Goal: Transaction & Acquisition: Download file/media

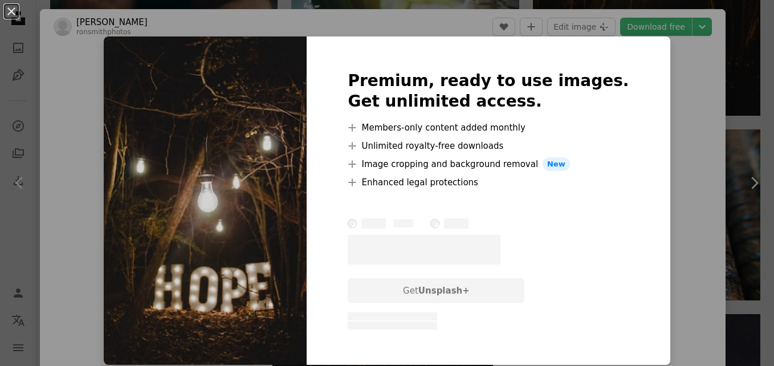
scroll to position [114, 0]
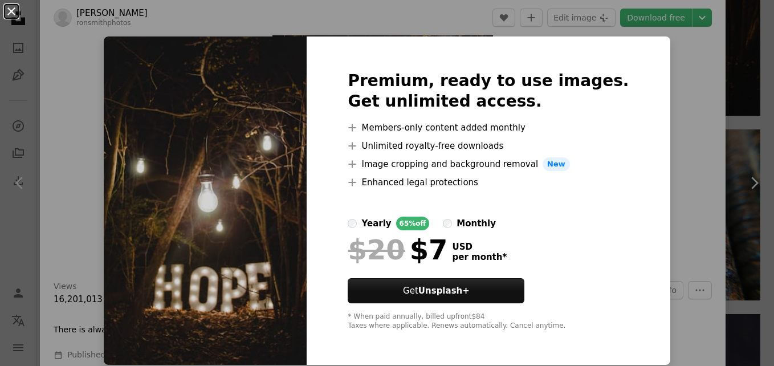
click at [12, 10] on button "An X shape" at bounding box center [12, 12] width 14 height 14
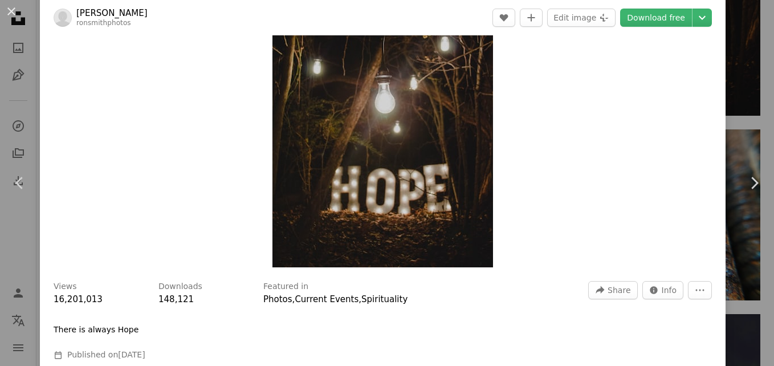
click at [352, 189] on img "Zoom in on this image" at bounding box center [383, 101] width 221 height 331
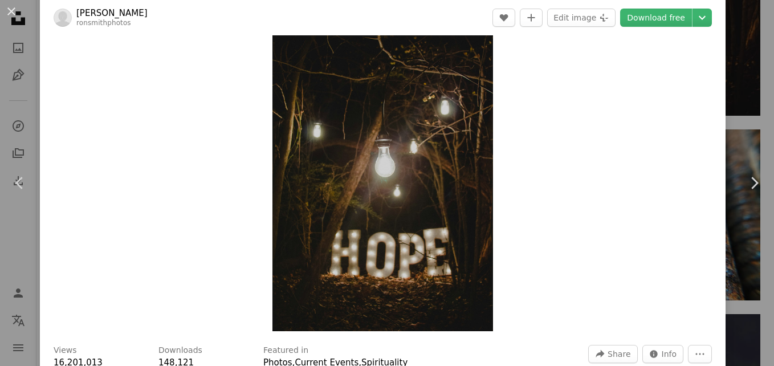
click at [351, 223] on img "Zoom in on this image" at bounding box center [383, 165] width 221 height 331
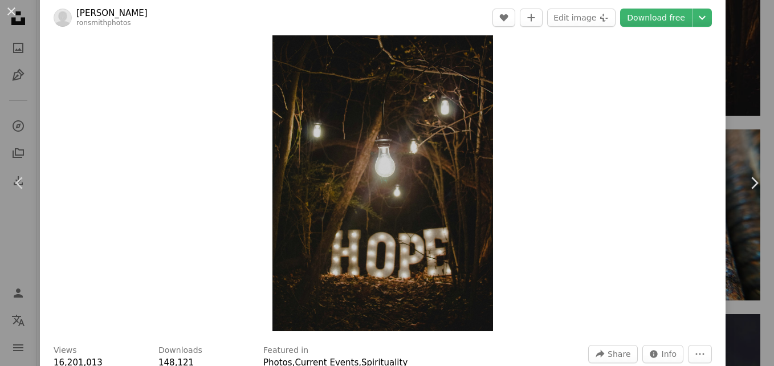
drag, startPoint x: 767, startPoint y: 358, endPoint x: 762, endPoint y: 351, distance: 9.0
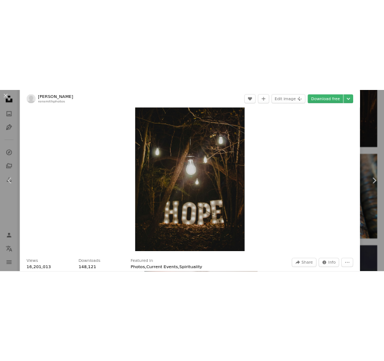
scroll to position [33, 0]
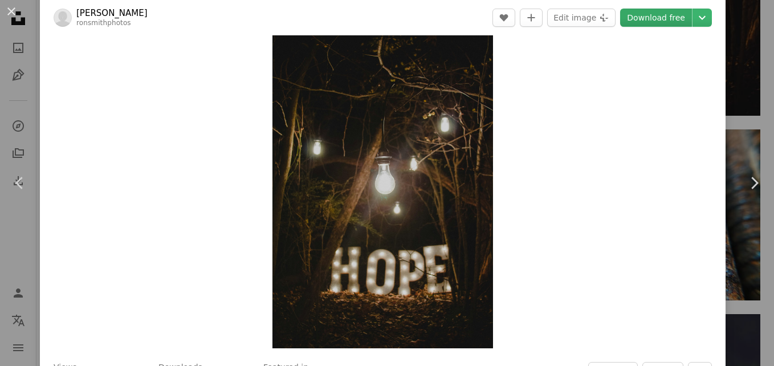
click at [663, 15] on link "Download free" at bounding box center [656, 18] width 72 height 18
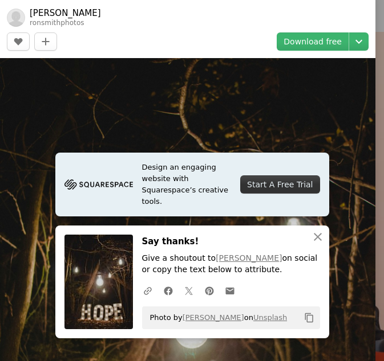
click at [128, 74] on img at bounding box center [187, 329] width 375 height 563
